Goal: Task Accomplishment & Management: Manage account settings

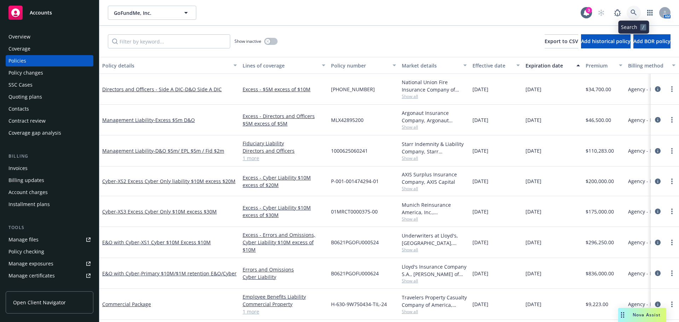
click at [634, 17] on link at bounding box center [634, 13] width 14 height 14
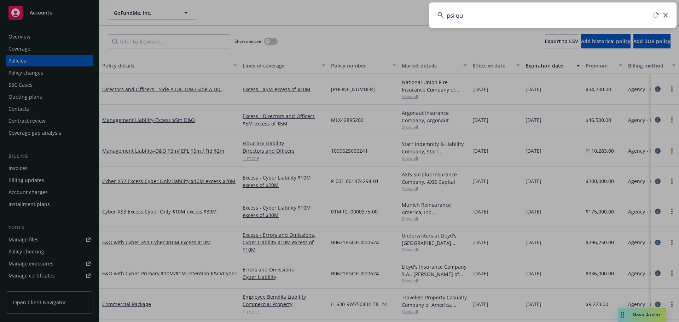
type input "psi qua"
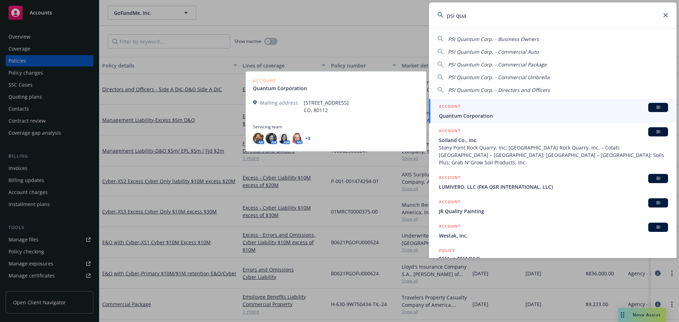
click at [593, 114] on span "Quantum Corporation" at bounding box center [553, 115] width 229 height 7
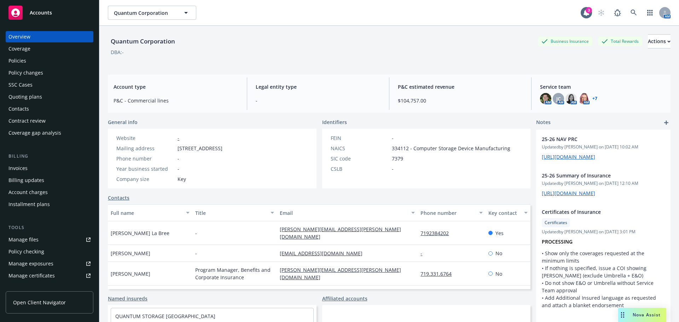
click at [594, 96] on div "AM JC AM AM AM + 7" at bounding box center [602, 98] width 125 height 11
click at [593, 99] on link "+ 7" at bounding box center [595, 99] width 5 height 4
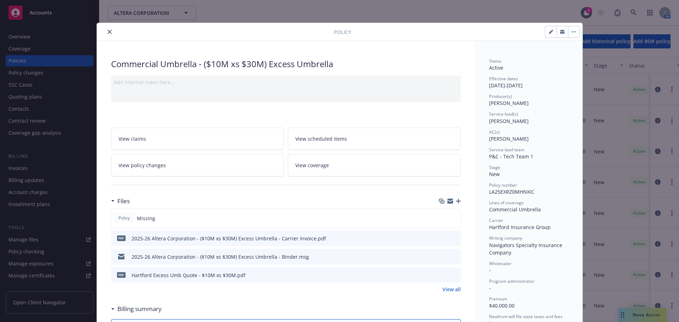
click at [352, 162] on link "View coverage" at bounding box center [374, 165] width 173 height 22
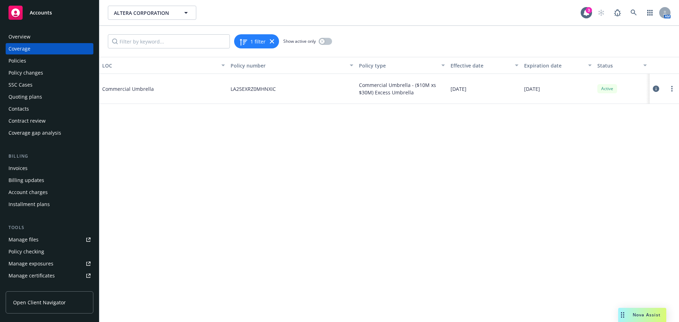
click at [656, 88] on icon at bounding box center [656, 89] width 6 height 6
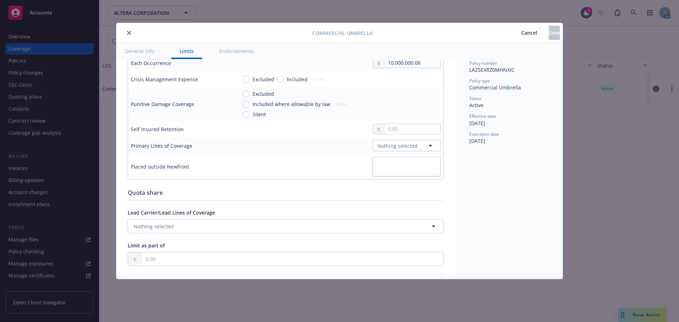
scroll to position [283, 0]
click at [379, 143] on span "Nothing selected" at bounding box center [398, 145] width 40 height 7
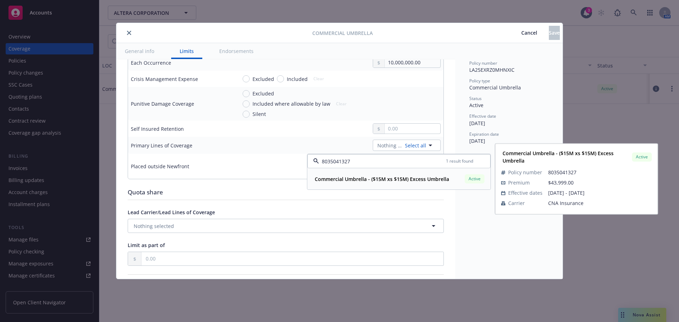
click at [364, 172] on div "Commercial Umbrella - ($15M xs $15M) Excess Umbrella Active Policy number 80350…" at bounding box center [399, 179] width 183 height 21
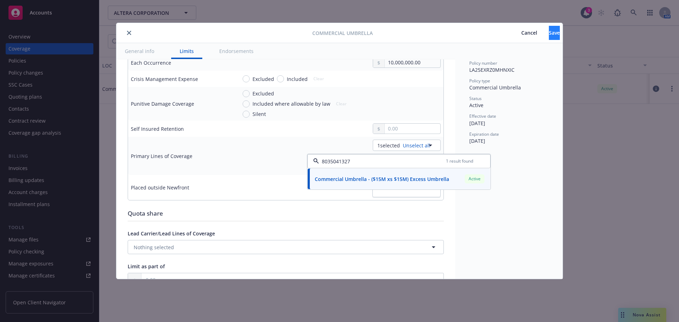
type input "8035041327"
click at [549, 36] on button "Save" at bounding box center [554, 33] width 11 height 14
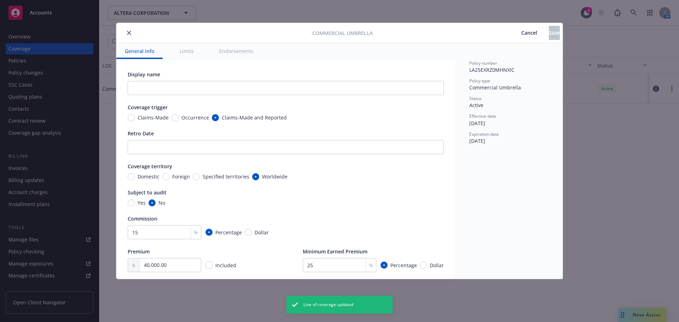
click at [130, 36] on button "close" at bounding box center [129, 33] width 8 height 8
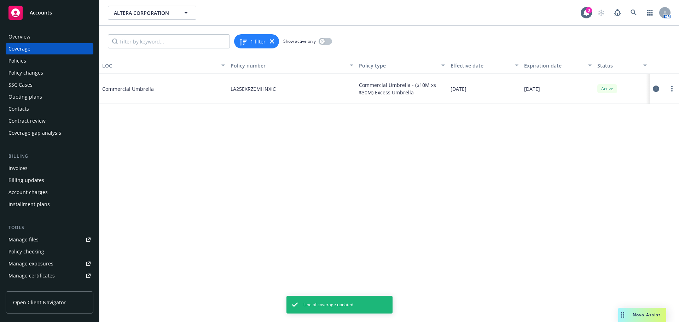
click at [64, 64] on div "Policies" at bounding box center [49, 60] width 82 height 11
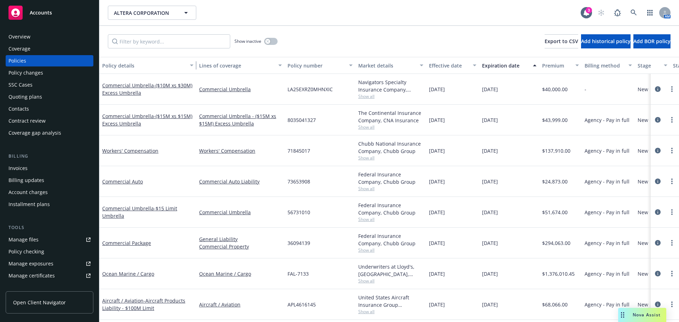
drag, startPoint x: 151, startPoint y: 62, endPoint x: 195, endPoint y: 63, distance: 43.9
click at [195, 63] on div "button" at bounding box center [193, 65] width 4 height 16
drag, startPoint x: 259, startPoint y: 124, endPoint x: 253, endPoint y: 116, distance: 9.6
click at [253, 116] on link "Commercial Umbrella - ($15M xs $15M) Excess Umbrella" at bounding box center [240, 120] width 83 height 15
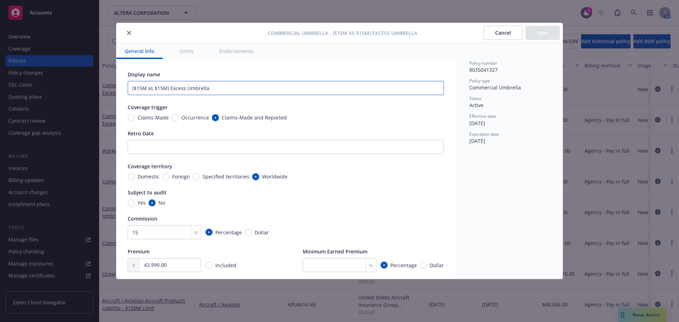
drag, startPoint x: 220, startPoint y: 91, endPoint x: 91, endPoint y: 90, distance: 129.5
click at [90, 90] on div "Commercial Umbrella - ($15M xs $15M) Excess Umbrella Cancel Save General info L…" at bounding box center [339, 161] width 679 height 322
click at [504, 35] on button "Cancel" at bounding box center [503, 33] width 39 height 14
click at [215, 84] on input "text" at bounding box center [286, 88] width 316 height 14
paste input "($15M xs $15M) Excess Umbrella"
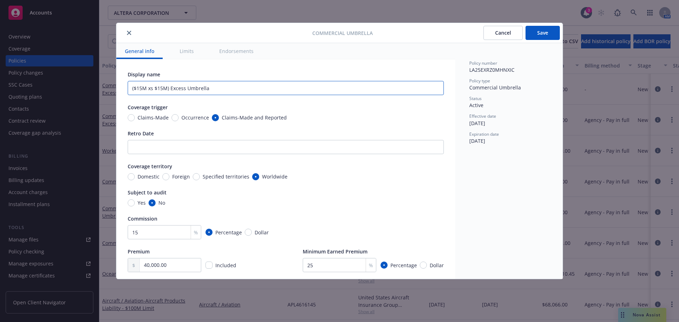
click at [140, 89] on input "($15M xs $15M) Excess Umbrella" at bounding box center [286, 88] width 316 height 14
click at [159, 87] on input "($10M xs $15M) Excess Umbrella" at bounding box center [286, 88] width 316 height 14
type input "($10M xs $30M) Excess Umbrella"
click at [546, 34] on button "Save" at bounding box center [543, 33] width 34 height 14
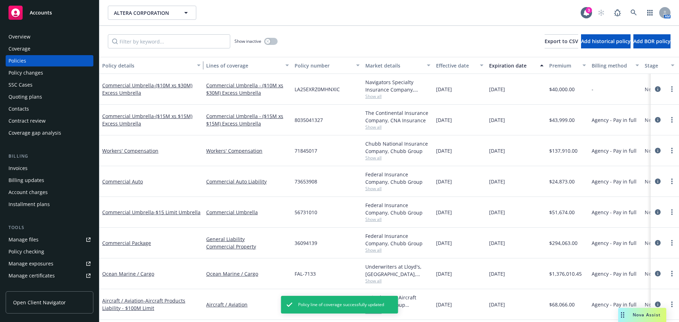
drag, startPoint x: 195, startPoint y: 69, endPoint x: 202, endPoint y: 69, distance: 7.1
click at [202, 69] on div "button" at bounding box center [200, 65] width 4 height 16
click at [139, 84] on link "Commercial Umbrella - ($10M xs $30M) Excess Umbrella" at bounding box center [147, 89] width 90 height 14
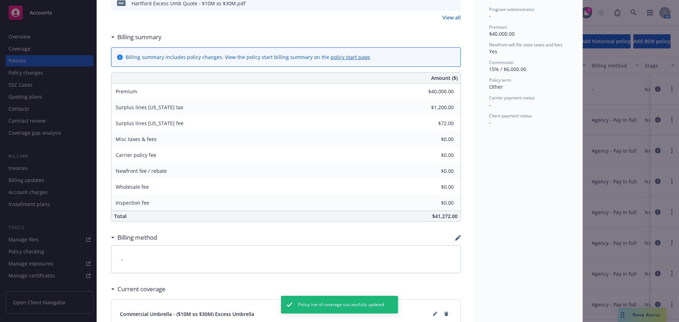
scroll to position [327, 0]
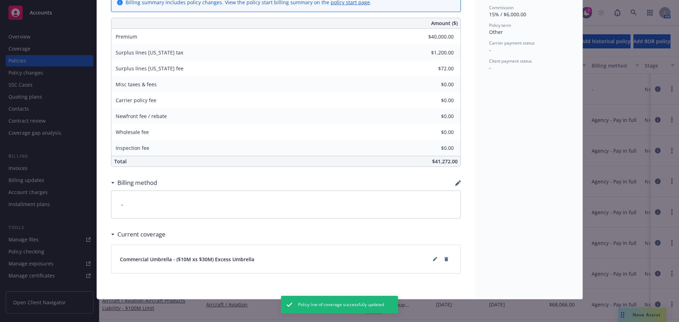
click at [455, 180] on icon "button" at bounding box center [458, 183] width 6 height 6
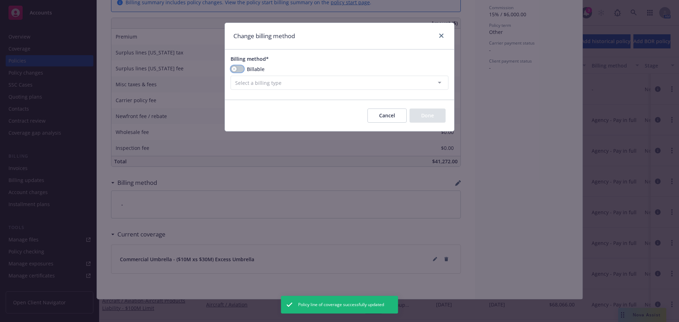
click at [236, 70] on button "button" at bounding box center [237, 68] width 13 height 7
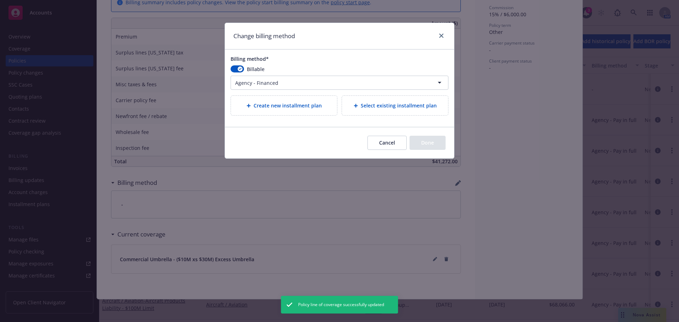
click at [248, 83] on html "Accounts Overview Coverage Policies Policy changes SSC Cases Quoting plans Cont…" at bounding box center [339, 161] width 679 height 322
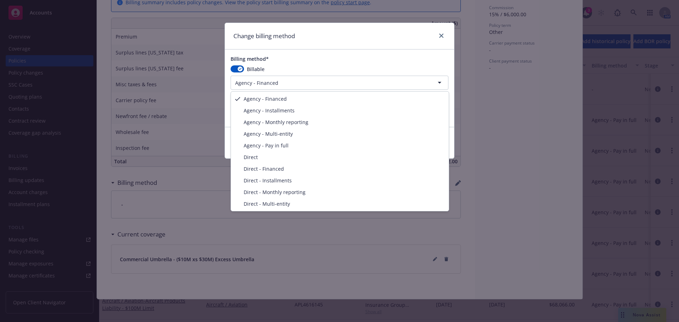
select select "AGENCY_PAY_IN_FULL"
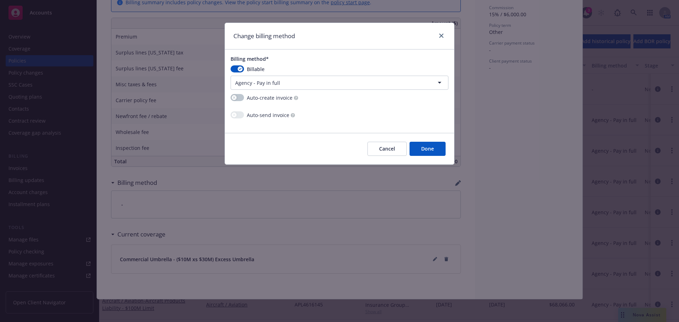
click at [423, 152] on button "Done" at bounding box center [428, 149] width 36 height 14
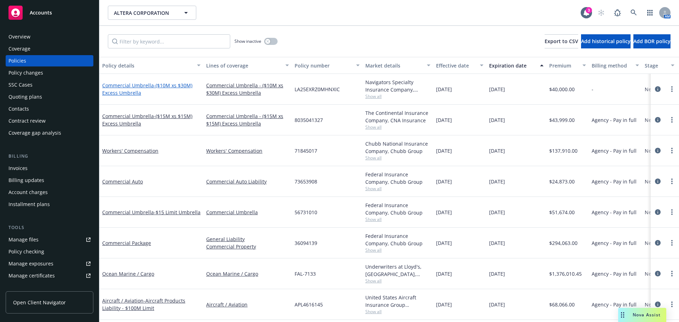
click at [153, 84] on span "- ($10M xs $30M) Excess Umbrella" at bounding box center [147, 89] width 90 height 14
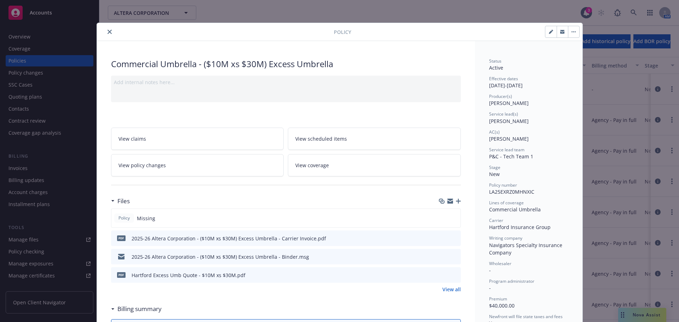
scroll to position [21, 0]
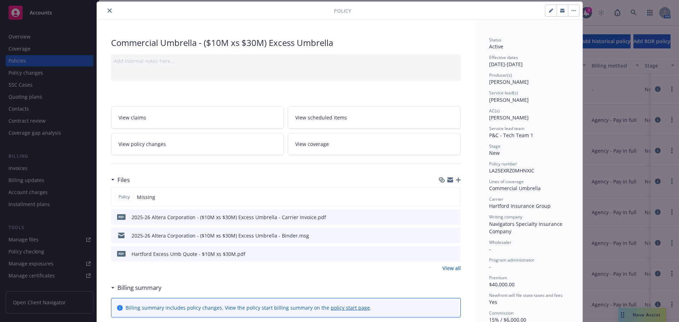
click at [159, 69] on div "Add internal notes here..." at bounding box center [286, 67] width 350 height 27
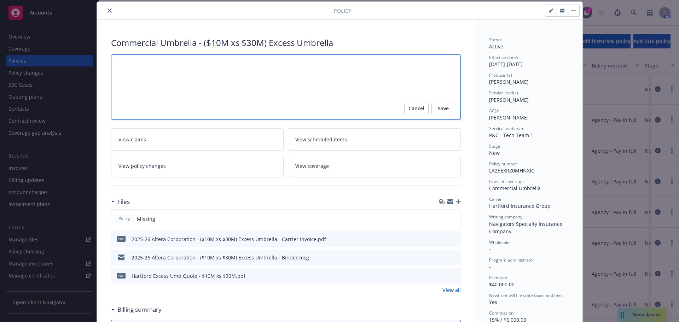
click at [160, 69] on textarea at bounding box center [286, 86] width 350 height 65
type textarea "x"
type textarea "N"
type textarea "x"
type textarea "No"
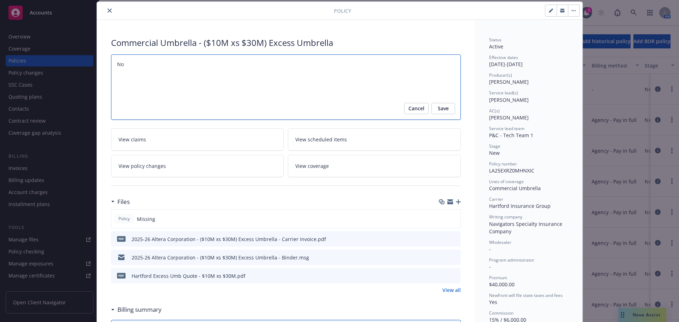
type textarea "x"
type textarea "Non"
type textarea "x"
type textarea "Non-"
type textarea "x"
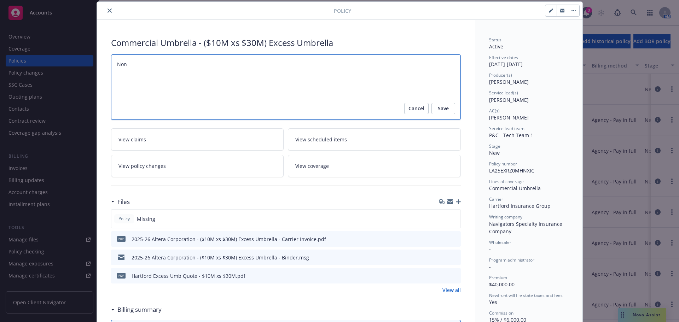
type textarea "Non-a"
type textarea "x"
type textarea "Non-ad"
type textarea "x"
type textarea "Non-admi"
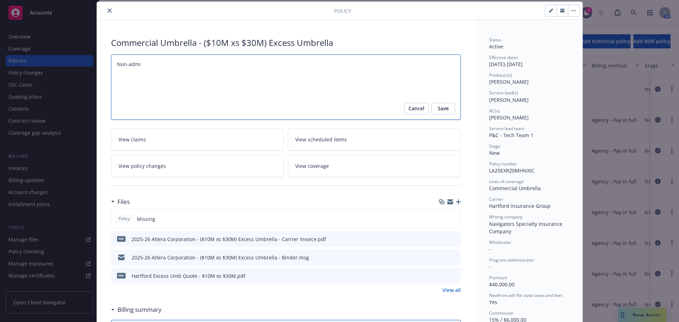
type textarea "x"
type textarea "Non-admit"
type textarea "x"
type textarea "Non-admitt"
type textarea "x"
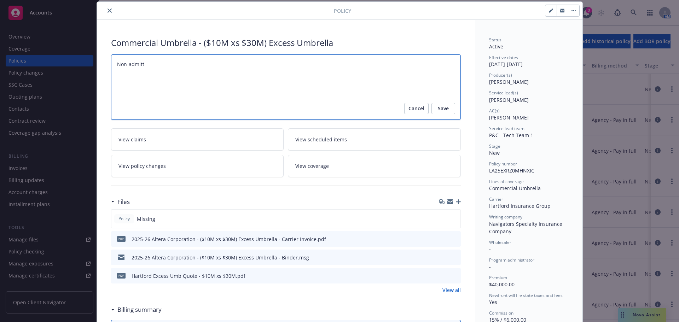
type textarea "Non-admitte"
type textarea "x"
type textarea "Non-admitted"
type textarea "x"
type textarea "Non-admitted S"
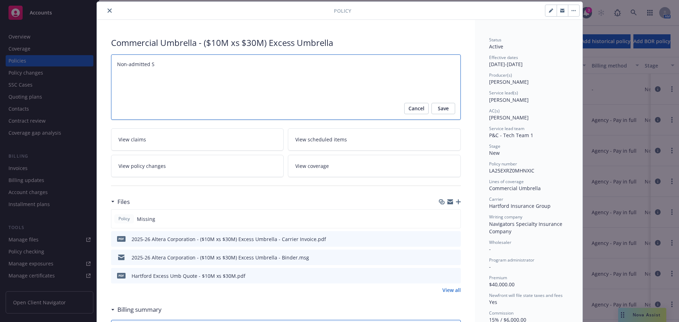
type textarea "x"
type textarea "Non-admitted SL"
type textarea "x"
type textarea "Non-admitted S"
type textarea "x"
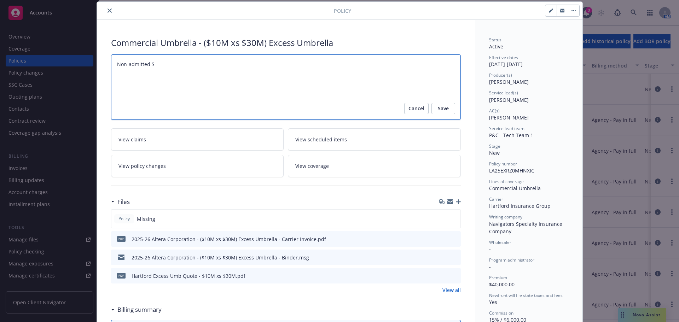
type textarea "Non-admitted"
type textarea "x"
type textarea "Non-admitted p"
type textarea "x"
type textarea "Non-admitted pa"
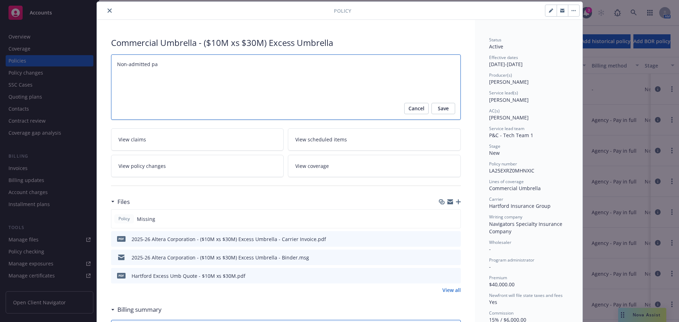
type textarea "x"
type textarea "Non-admitted pap"
type textarea "x"
type textarea "Non-admitted pape"
type textarea "x"
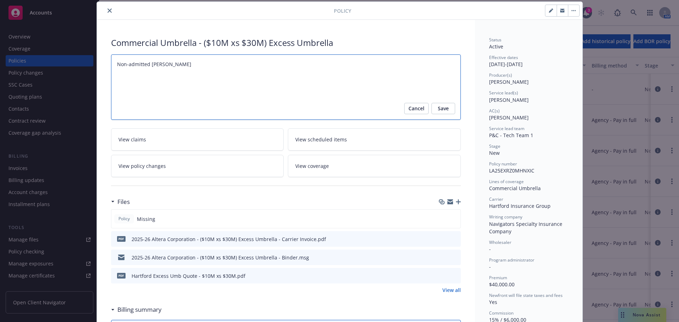
type textarea "Non-admitted paper"
type textarea "x"
type textarea "Non-admitted paper."
type textarea "x"
type textarea "Non-admitted paper."
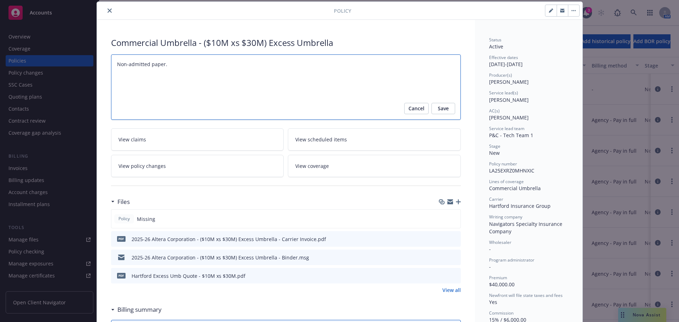
click at [305, 76] on textarea "Non-admitted paper." at bounding box center [286, 86] width 350 height 65
paste textarea "surplus lines taxes and/or stamping fees"
type textarea "x"
type textarea "Non-admitted paper. surplus lines taxes and/or stamping fees"
type textarea "x"
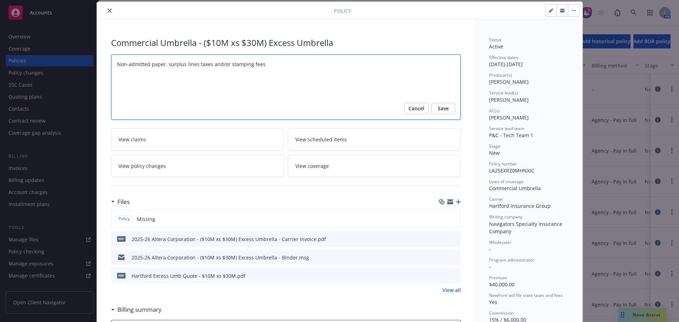
type textarea "Non-admitted paper. surplus lines taxes and/or stamping fees"
type textarea "x"
type textarea "Non-admitted paper. surplus lines taxes and/or stamping fees a"
type textarea "x"
type textarea "Non-admitted paper. surplus lines taxes and/or stamping fees ap"
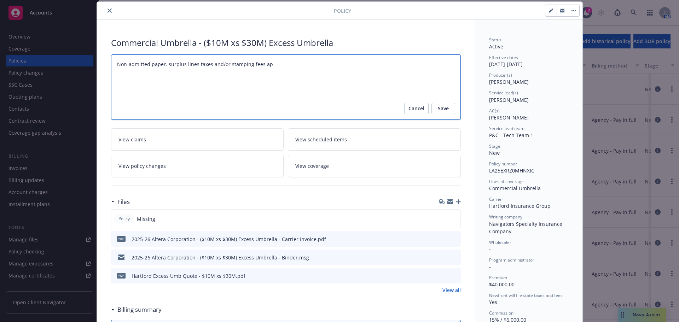
type textarea "x"
type textarea "Non-admitted paper. surplus lines taxes and/or stamping fees app"
type textarea "x"
type textarea "Non-admitted paper. surplus lines taxes and/or stamping fees appl"
type textarea "x"
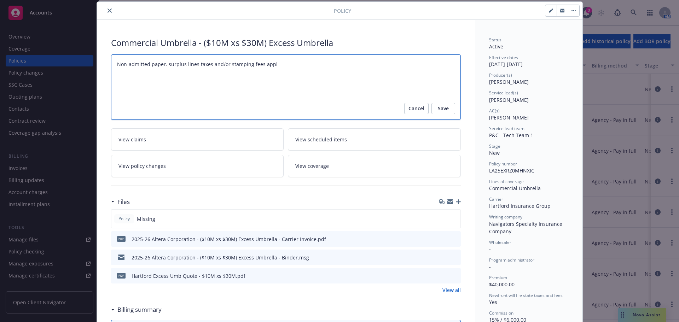
type textarea "Non-admitted paper. surplus lines taxes and/or stamping fees appli"
type textarea "x"
type textarea "Non-admitted paper. surplus lines taxes and/or stamping fees applie"
type textarea "x"
type textarea "Non-admitted paper. surplus lines taxes and/or stamping fees applies"
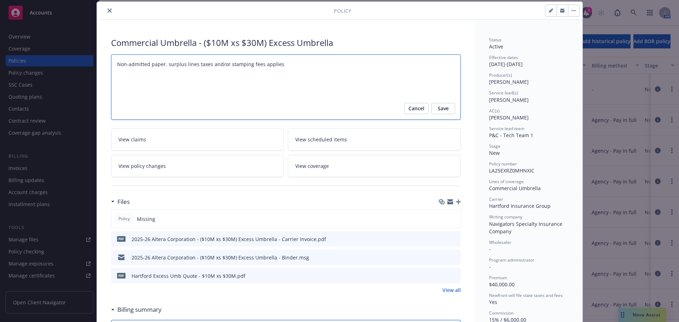
type textarea "x"
type textarea "Non-admitted paper. surplus lines taxes and/or stamping fees applies."
type textarea "x"
type textarea "Non-admitted paper. surplus lines taxes and/or stamping fees applies."
click at [439, 110] on span "Save" at bounding box center [443, 108] width 11 height 11
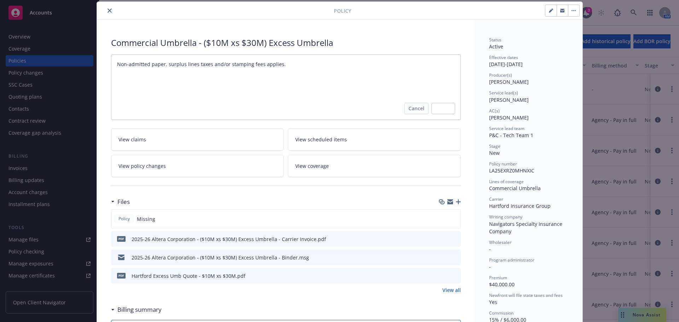
type textarea "x"
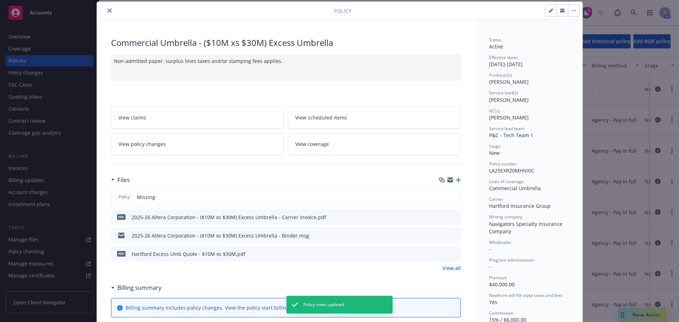
click at [108, 10] on icon "close" at bounding box center [110, 10] width 4 height 4
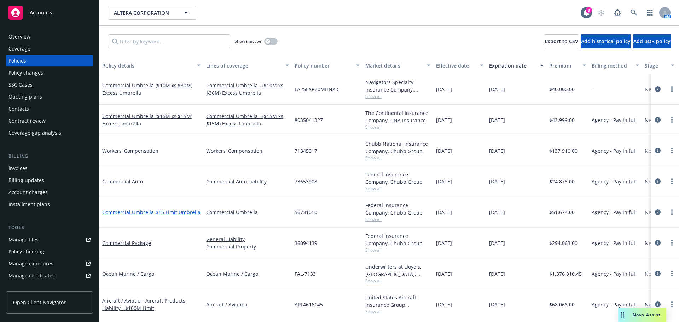
click at [167, 213] on span "- $15 Limit Umbrella" at bounding box center [177, 212] width 47 height 7
click at [156, 87] on span "- ($10M xs $30M) Excess Umbrella" at bounding box center [147, 89] width 90 height 14
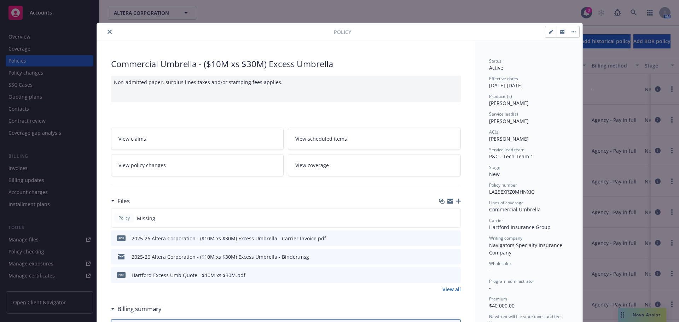
scroll to position [21, 0]
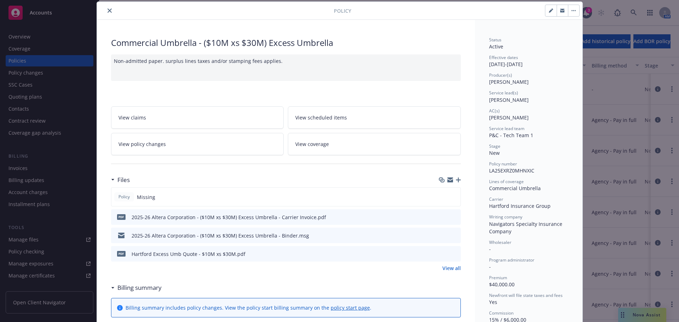
click at [446, 268] on link "View all" at bounding box center [452, 268] width 18 height 7
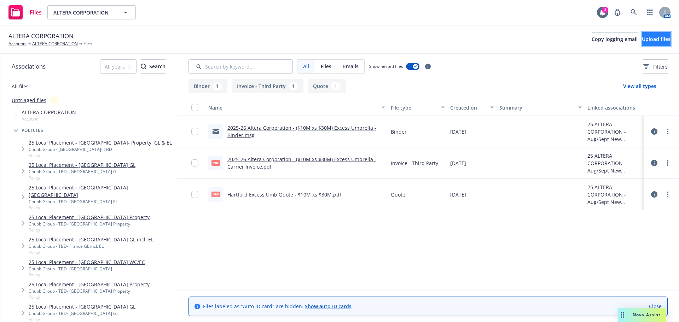
drag, startPoint x: 630, startPoint y: 41, endPoint x: 626, endPoint y: 41, distance: 3.6
click at [642, 41] on button "Upload files" at bounding box center [656, 39] width 29 height 14
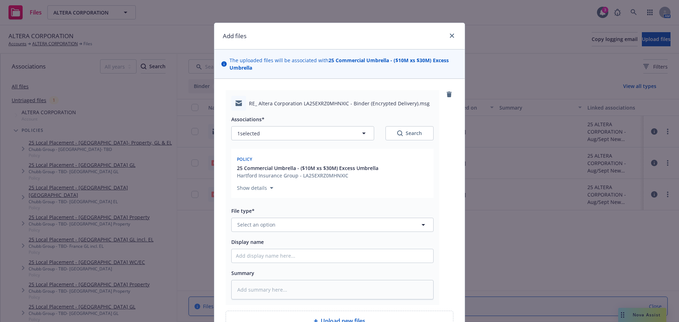
type textarea "x"
click at [276, 225] on button "Select an option" at bounding box center [332, 225] width 202 height 14
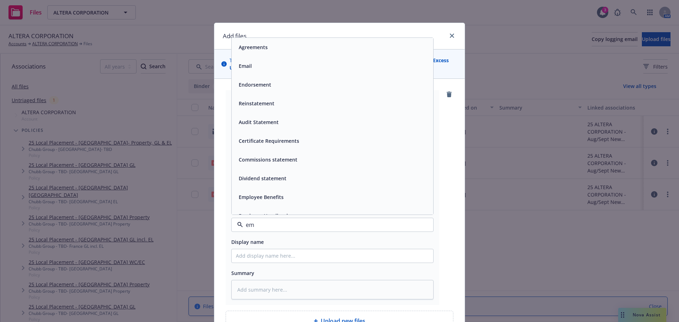
type input "ema"
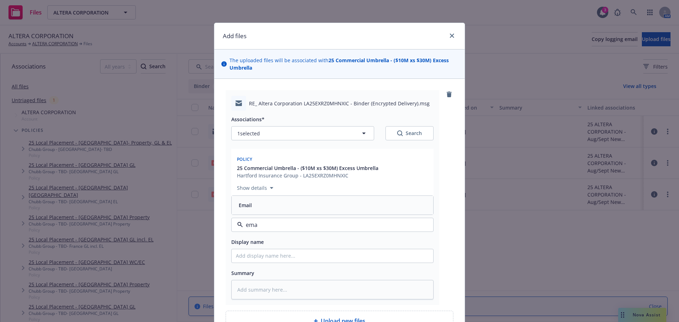
click at [272, 204] on div "Email" at bounding box center [332, 205] width 193 height 10
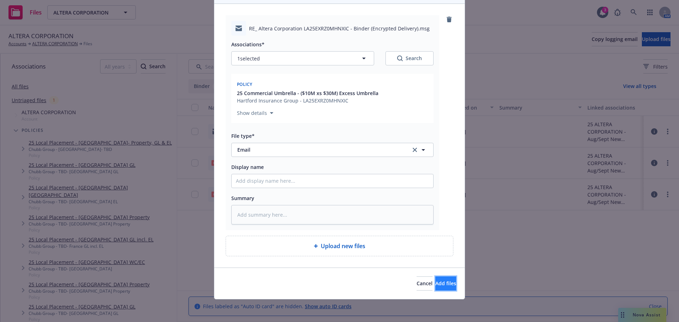
click at [436, 282] on span "Add files" at bounding box center [446, 283] width 21 height 7
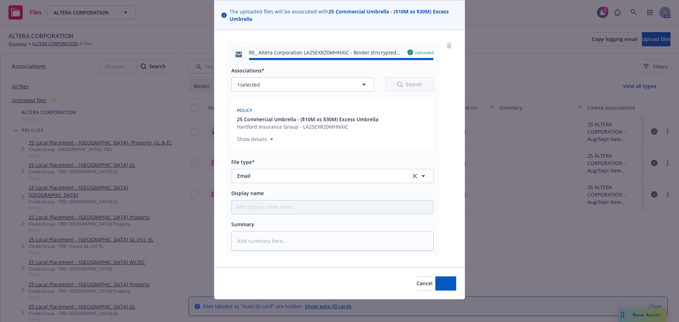
type textarea "x"
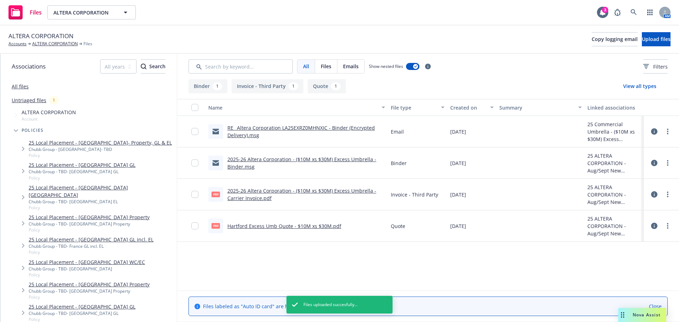
click at [274, 49] on div "ALTERA CORPORATION Accounts ALTERA CORPORATION Files Copy logging email Upload …" at bounding box center [339, 39] width 679 height 28
click at [10, 15] on rect at bounding box center [15, 12] width 14 height 14
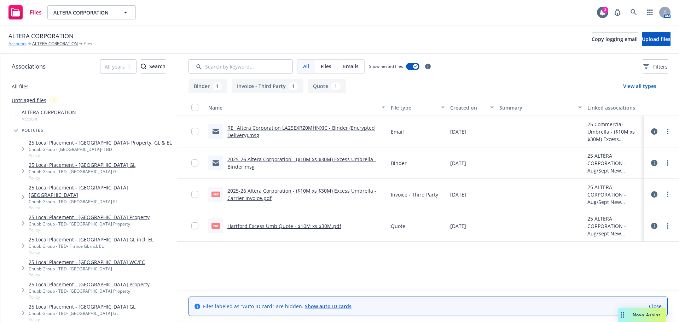
click at [13, 44] on link "Accounts" at bounding box center [17, 44] width 18 height 6
